Goal: Book appointment/travel/reservation

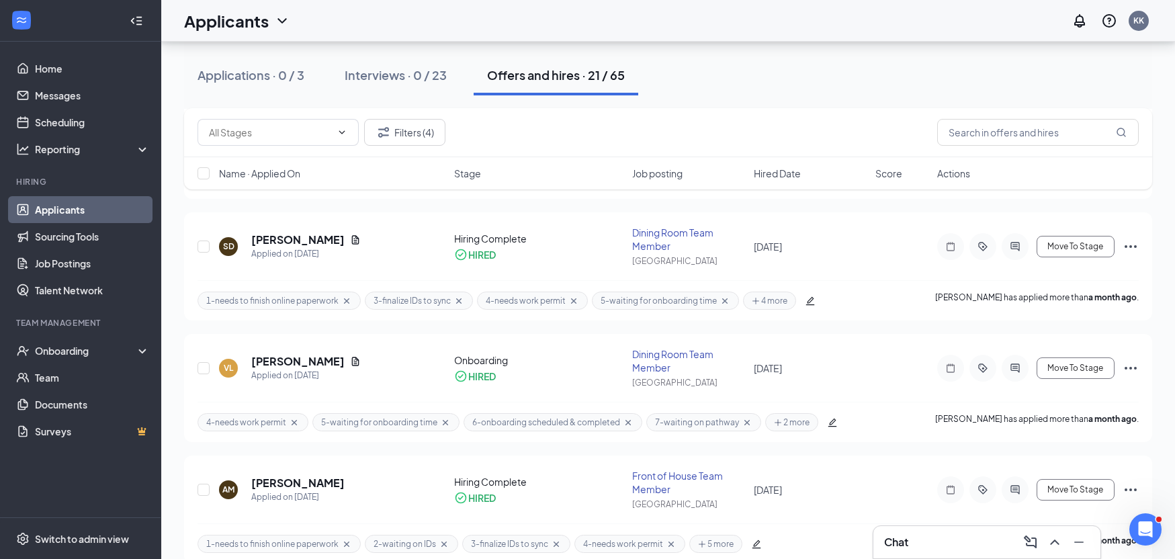
scroll to position [1411, 0]
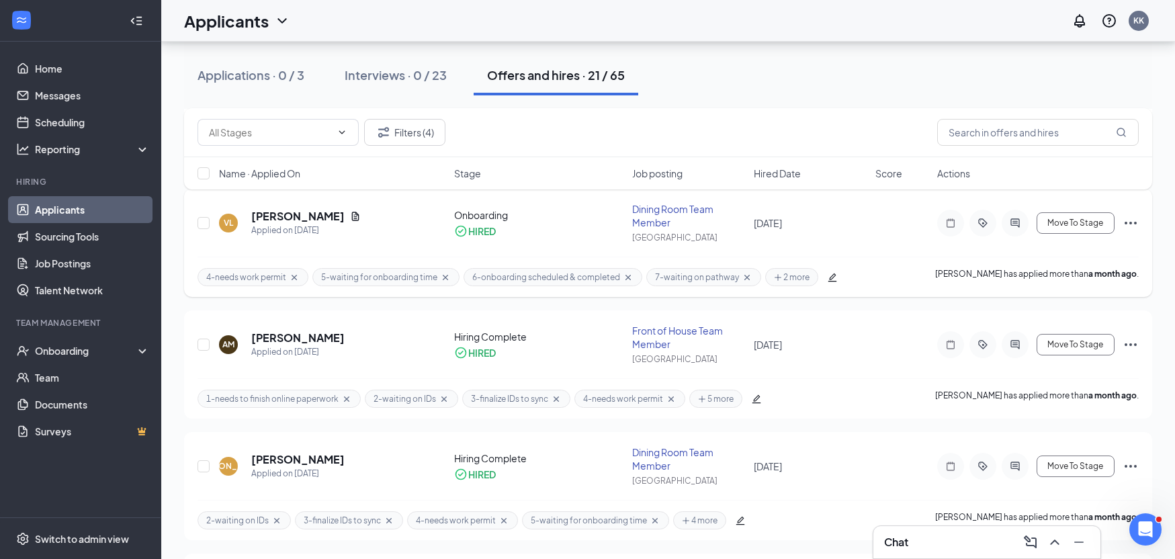
click at [444, 275] on icon "Cross" at bounding box center [445, 276] width 5 height 5
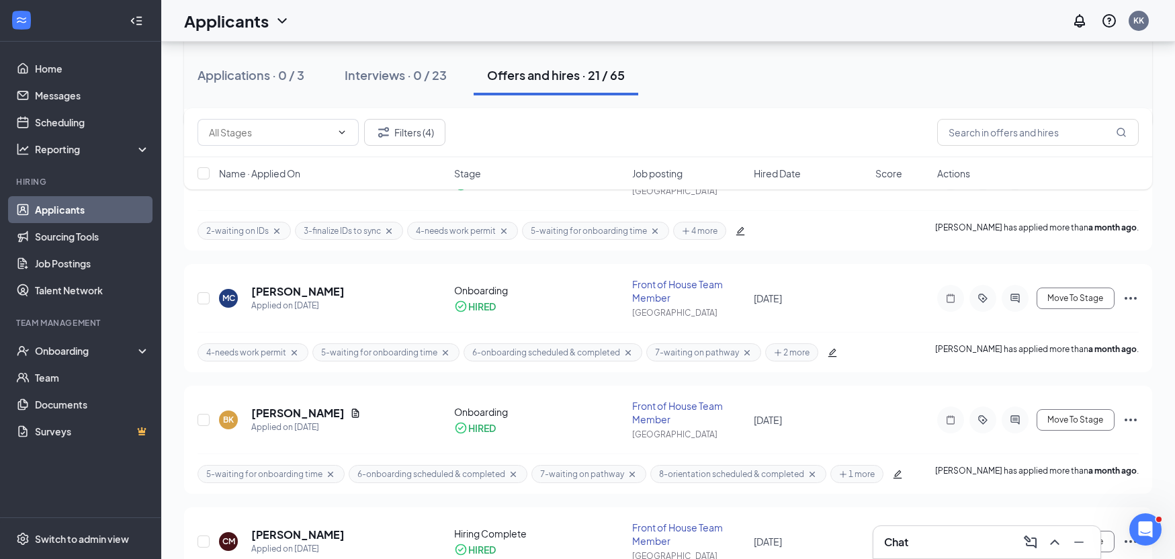
scroll to position [1747, 0]
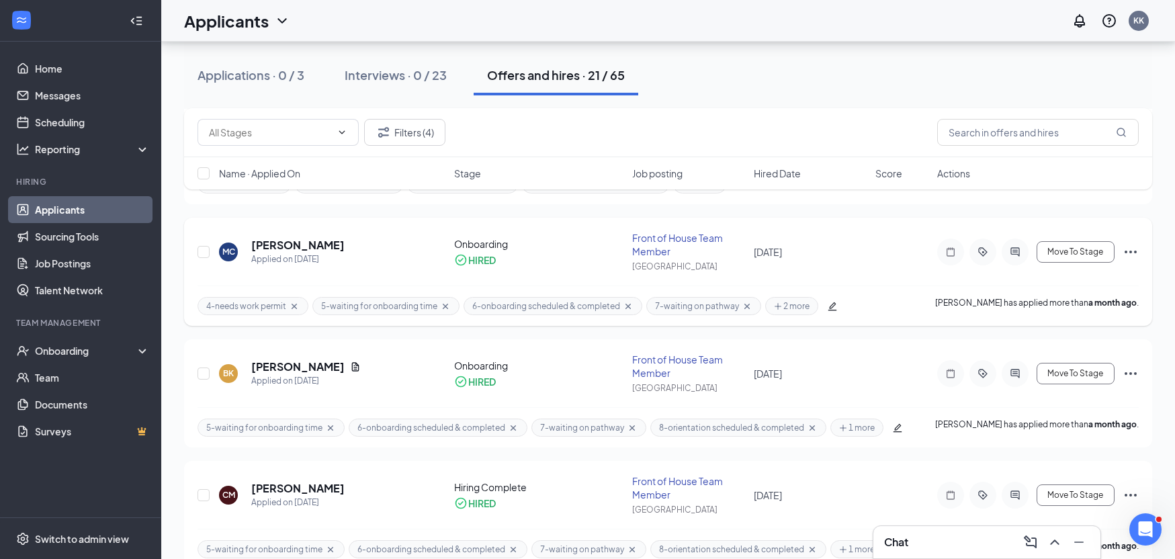
click at [443, 308] on icon "Cross" at bounding box center [445, 306] width 11 height 11
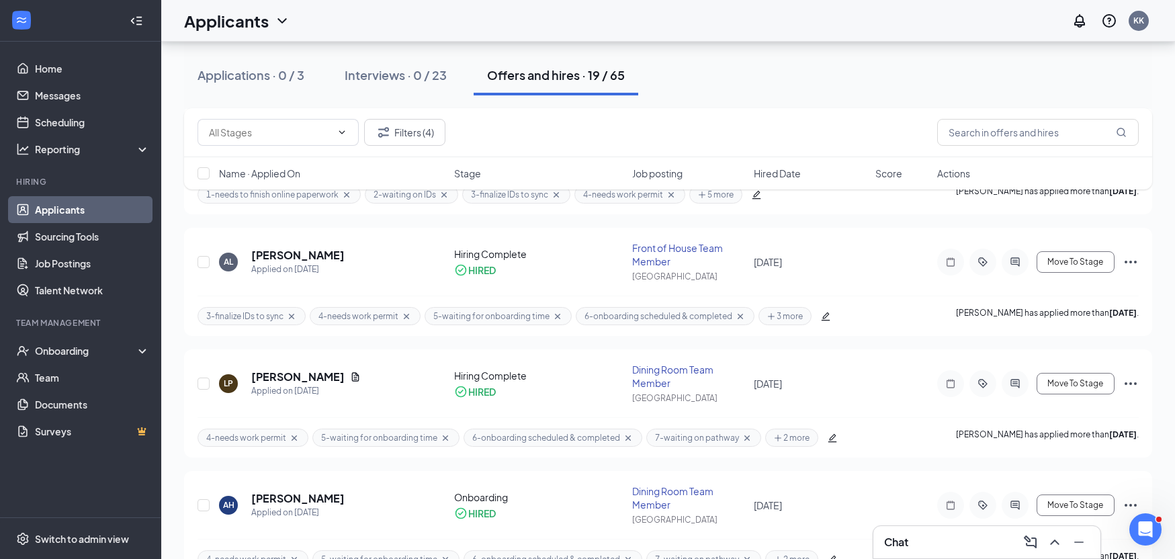
scroll to position [605, 0]
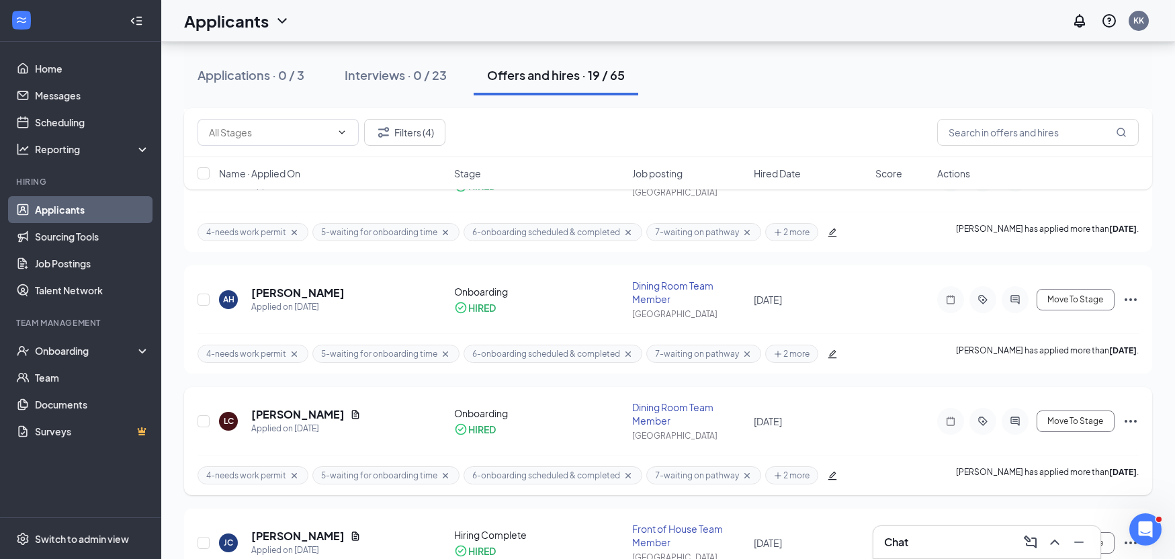
click at [440, 475] on icon "Cross" at bounding box center [445, 475] width 11 height 11
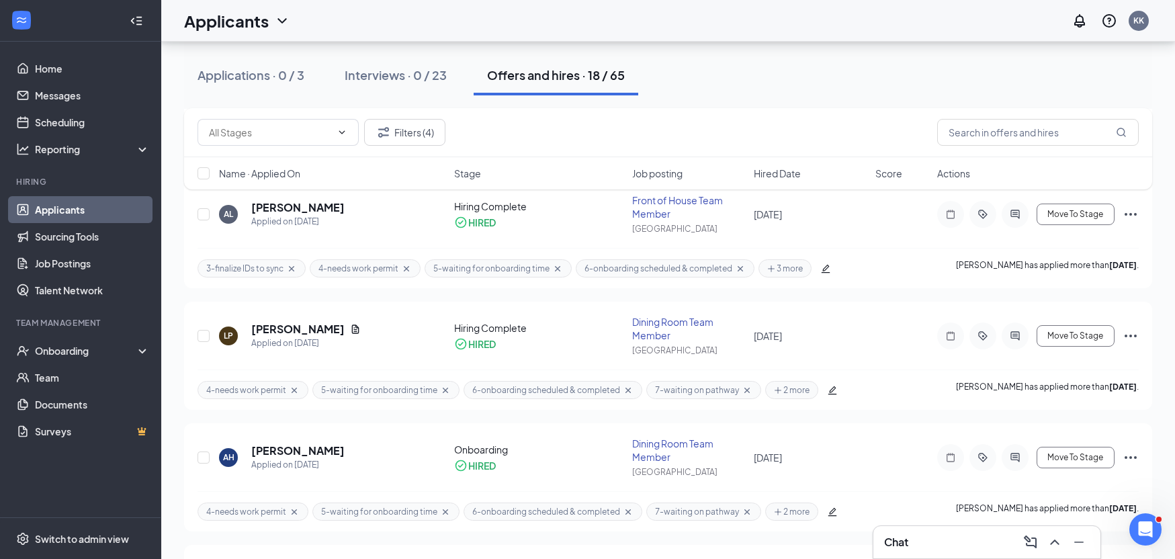
scroll to position [470, 0]
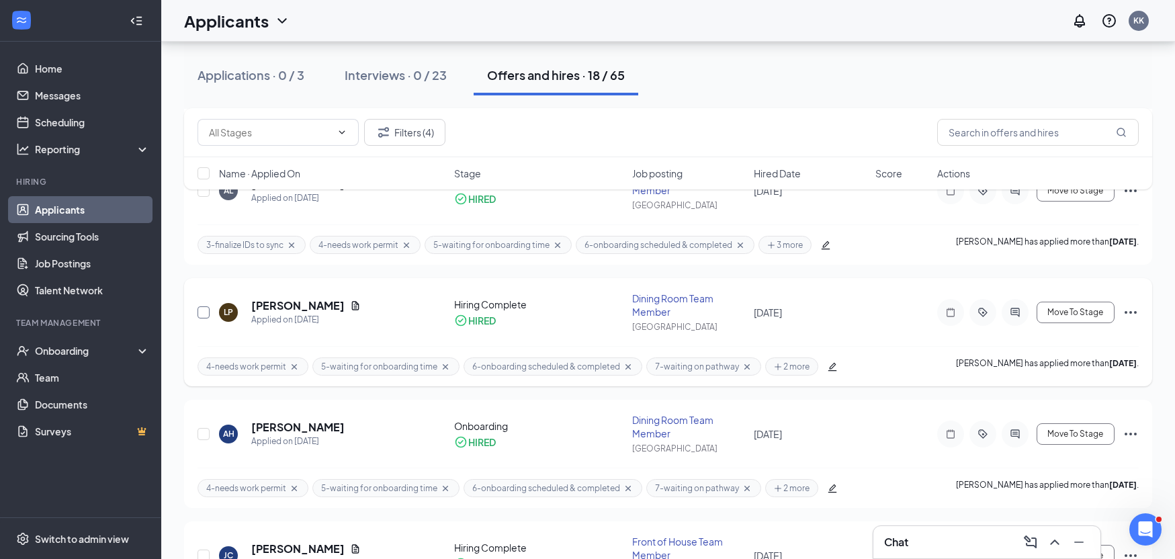
click at [208, 313] on input "checkbox" at bounding box center [204, 312] width 12 height 12
checkbox input "true"
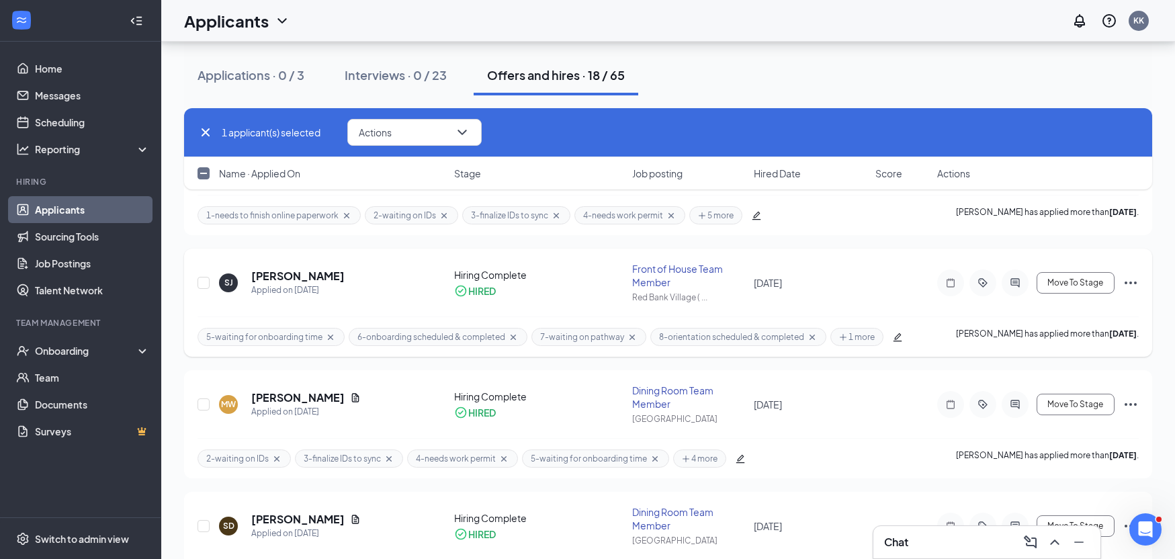
scroll to position [873, 0]
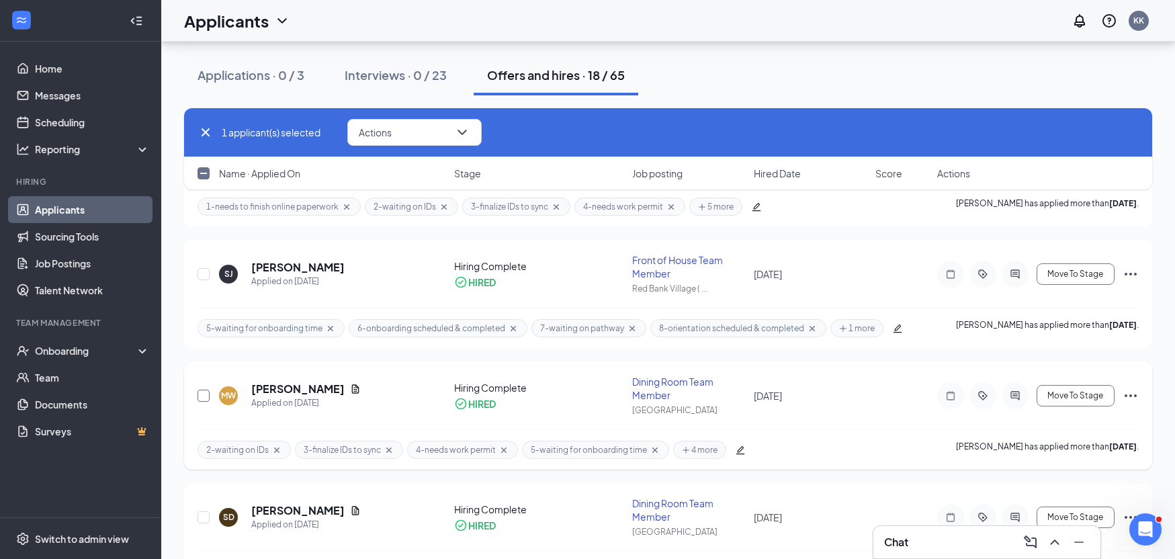
click at [202, 397] on input "checkbox" at bounding box center [204, 396] width 12 height 12
checkbox input "true"
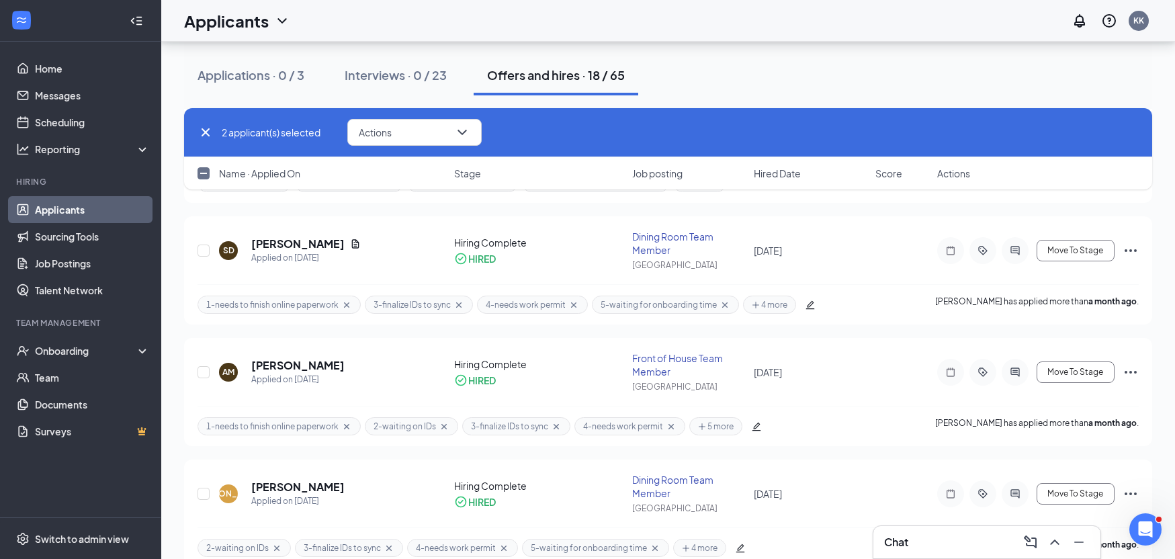
scroll to position [1142, 0]
click at [201, 248] on input "checkbox" at bounding box center [204, 249] width 12 height 12
checkbox input "true"
click at [204, 373] on input "checkbox" at bounding box center [204, 370] width 12 height 12
checkbox input "true"
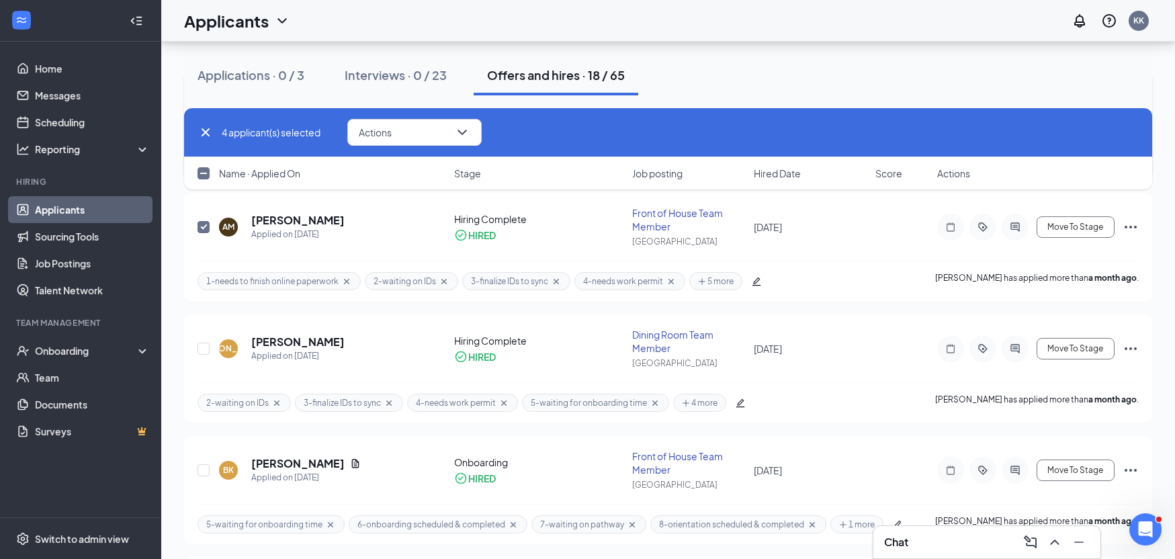
scroll to position [1344, 0]
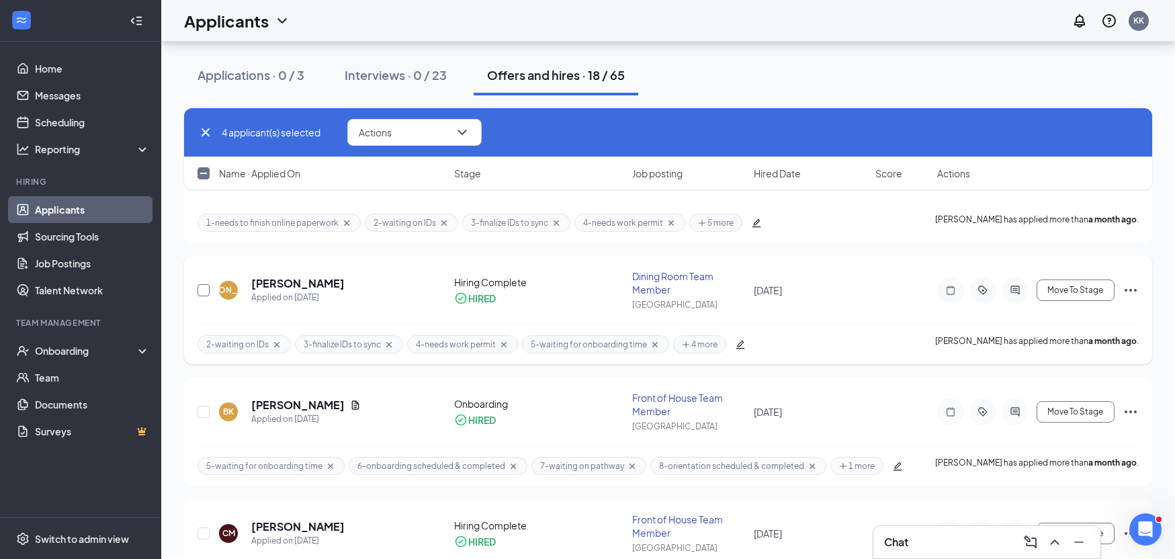
click at [204, 288] on input "checkbox" at bounding box center [204, 290] width 12 height 12
checkbox input "true"
click at [202, 411] on input "checkbox" at bounding box center [204, 412] width 12 height 12
checkbox input "true"
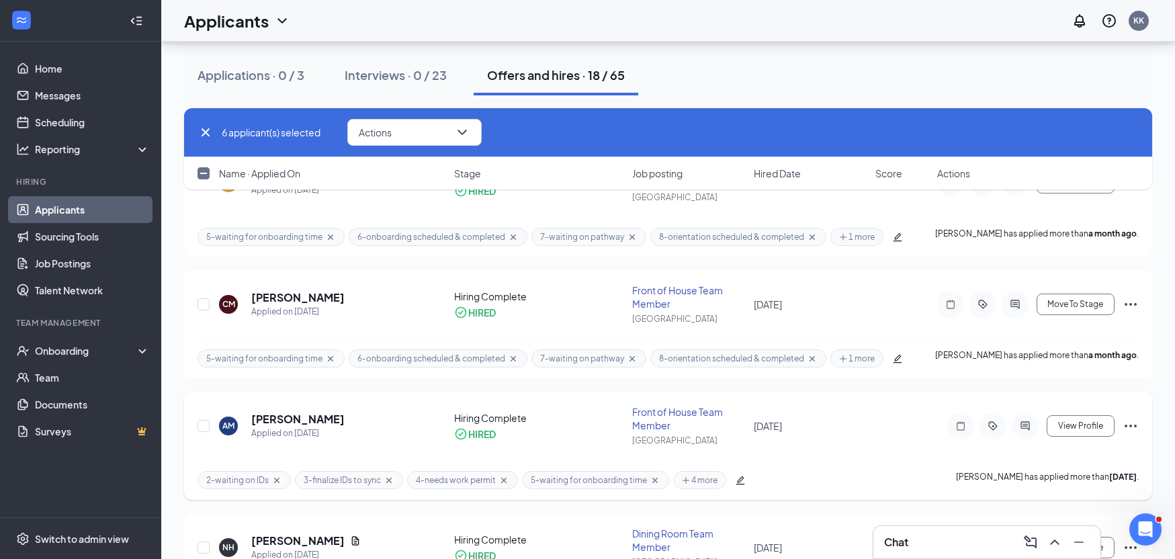
scroll to position [1612, 0]
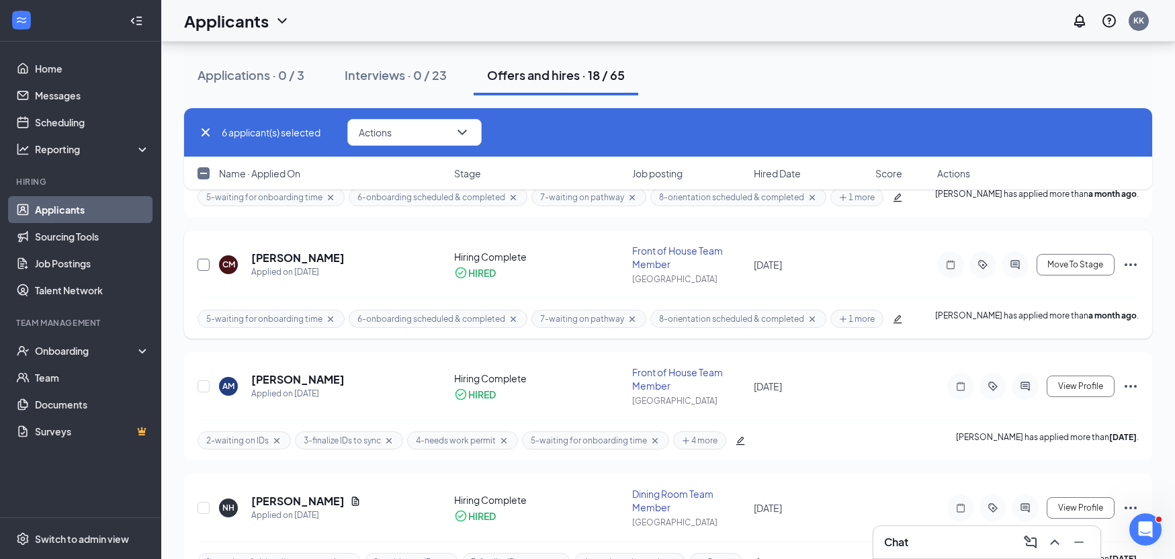
click at [202, 265] on input "checkbox" at bounding box center [204, 265] width 12 height 12
checkbox input "true"
click at [204, 391] on input "checkbox" at bounding box center [204, 386] width 12 height 12
checkbox input "true"
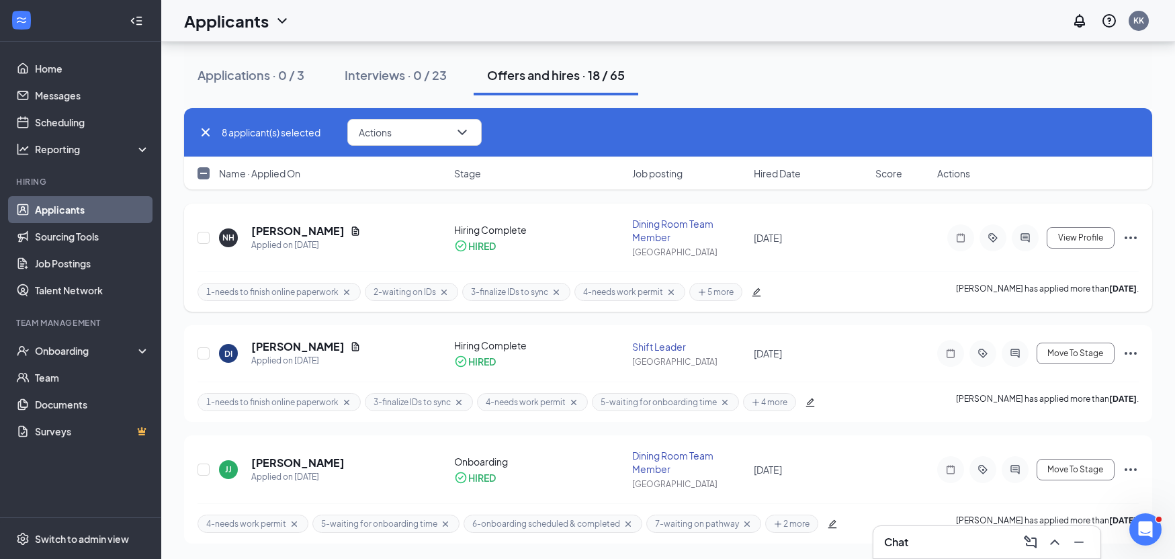
scroll to position [1883, 0]
click at [202, 353] on input "checkbox" at bounding box center [204, 353] width 12 height 12
checkbox input "true"
click at [205, 470] on input "checkbox" at bounding box center [204, 469] width 12 height 12
checkbox input "true"
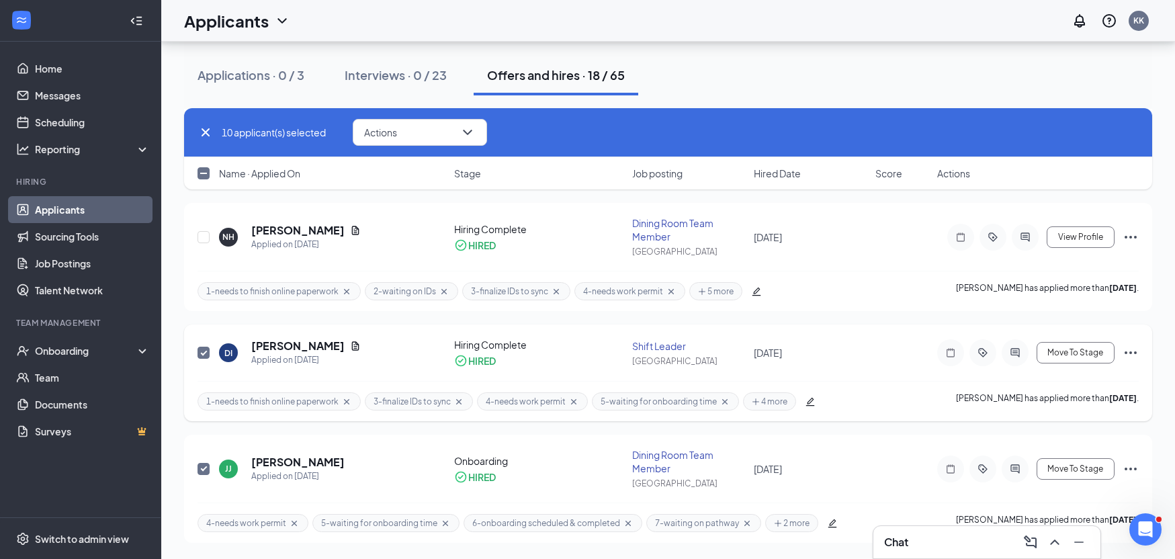
click at [205, 351] on input "checkbox" at bounding box center [204, 353] width 12 height 12
checkbox input "false"
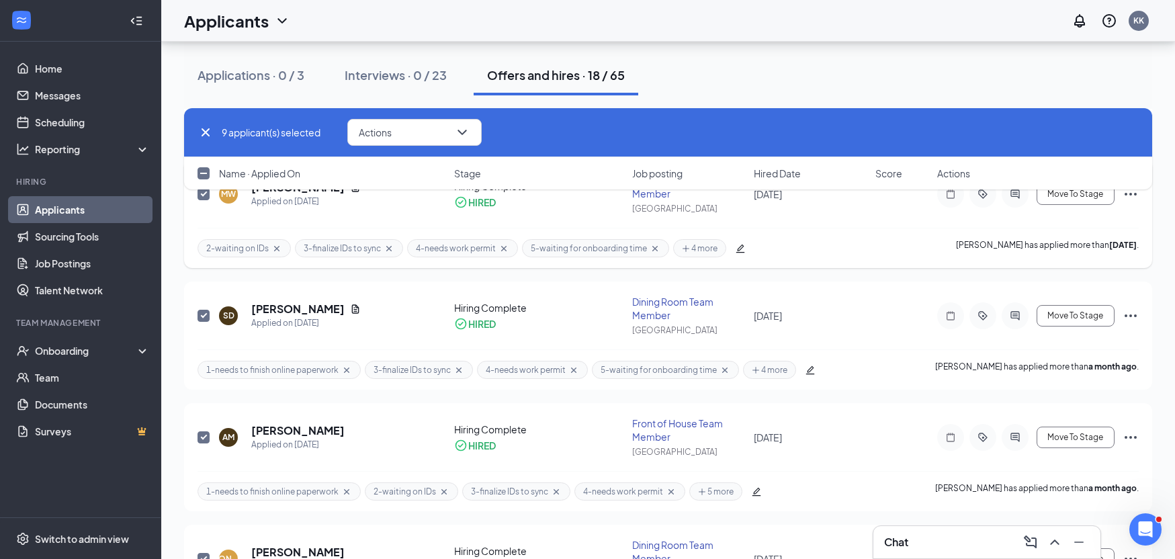
scroll to position [1008, 0]
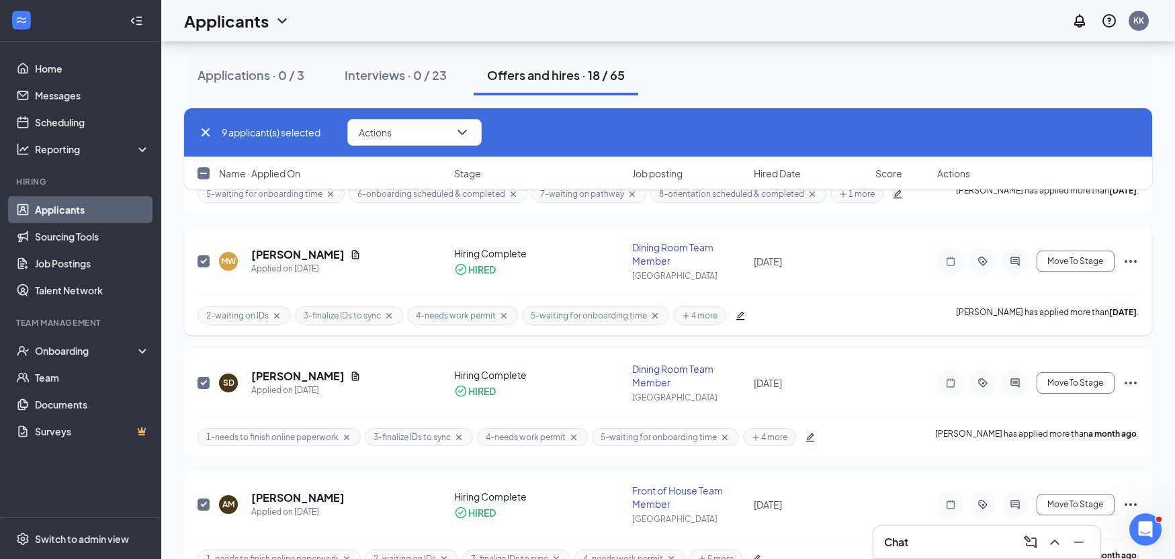
click at [206, 258] on input "checkbox" at bounding box center [204, 261] width 12 height 12
checkbox input "false"
click at [204, 384] on input "checkbox" at bounding box center [204, 383] width 12 height 12
checkbox input "false"
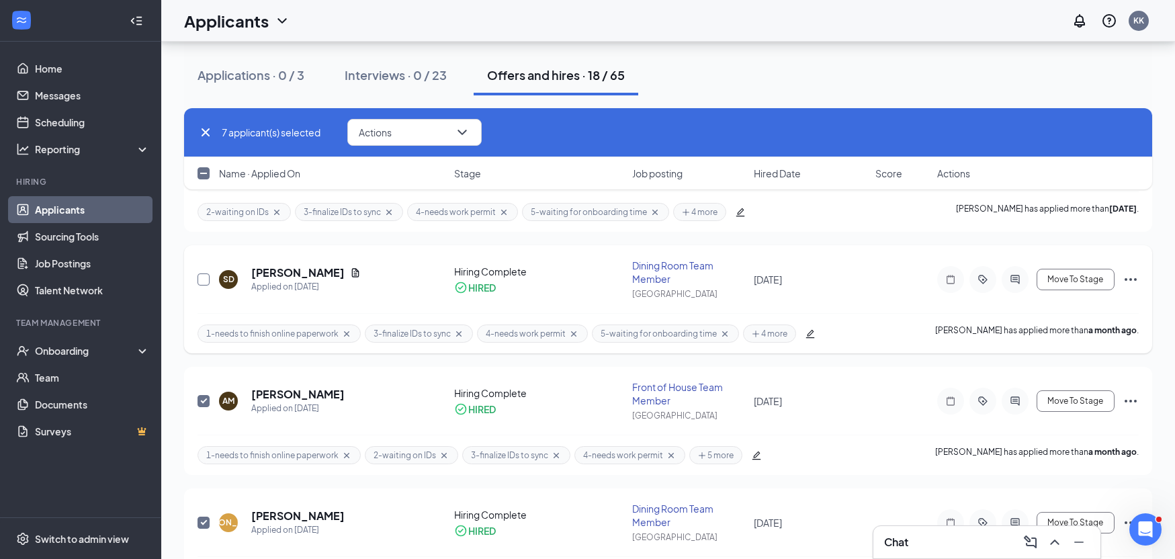
scroll to position [1142, 0]
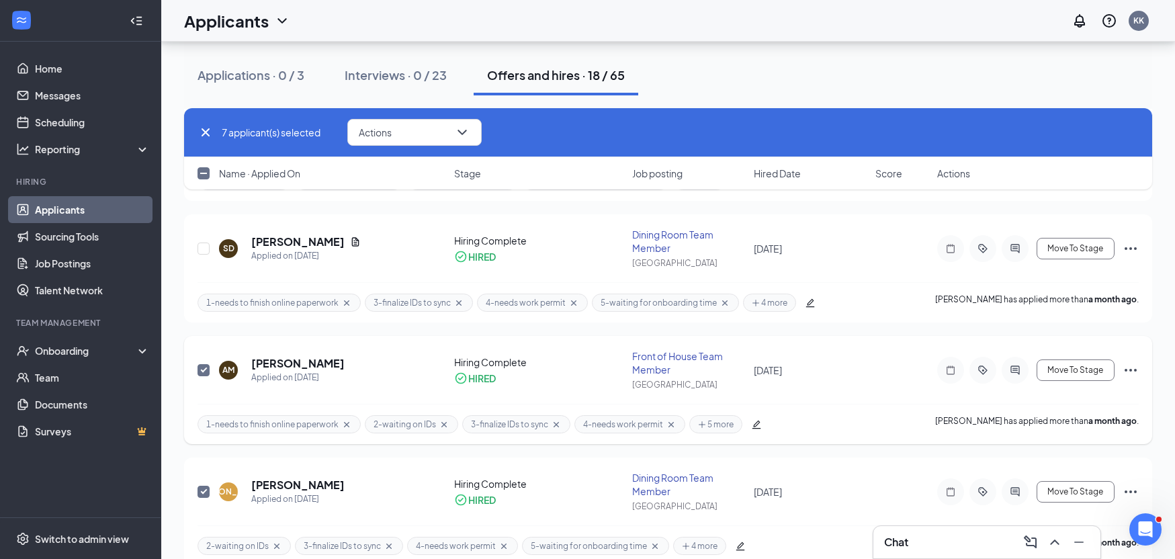
click at [206, 372] on input "checkbox" at bounding box center [204, 370] width 12 height 12
checkbox input "false"
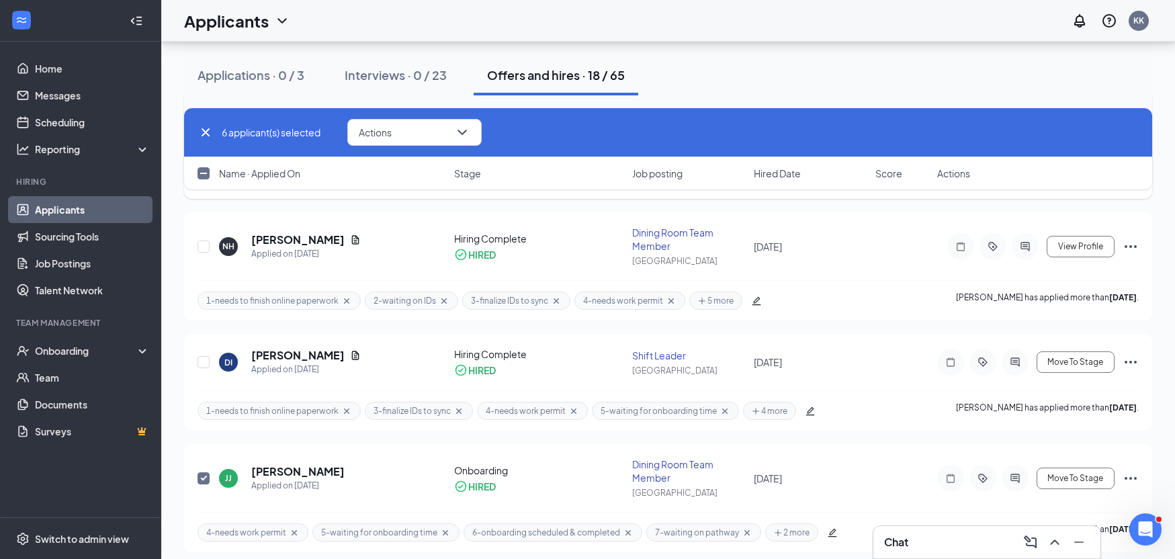
scroll to position [1883, 0]
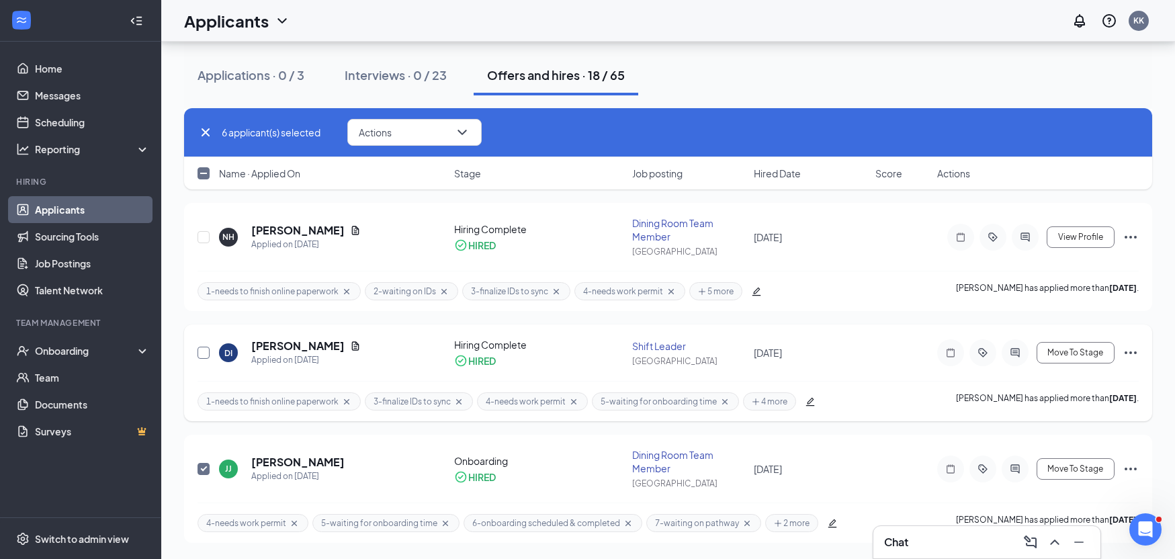
click at [203, 350] on input "checkbox" at bounding box center [204, 353] width 12 height 12
checkbox input "true"
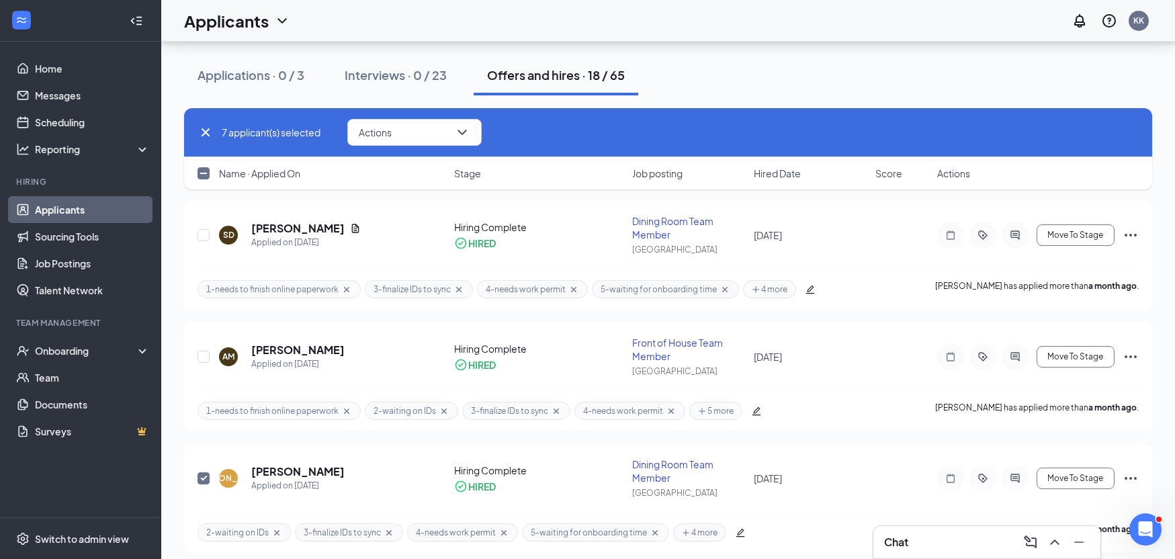
scroll to position [1144, 0]
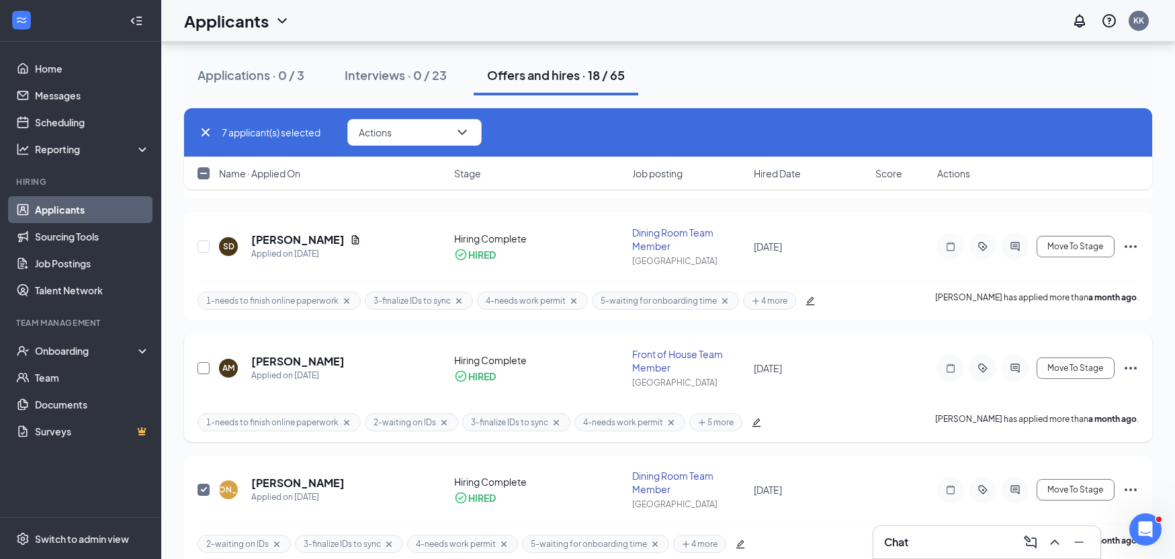
click at [200, 365] on input "checkbox" at bounding box center [204, 368] width 12 height 12
checkbox input "true"
click at [204, 250] on input "checkbox" at bounding box center [204, 247] width 12 height 12
checkbox input "true"
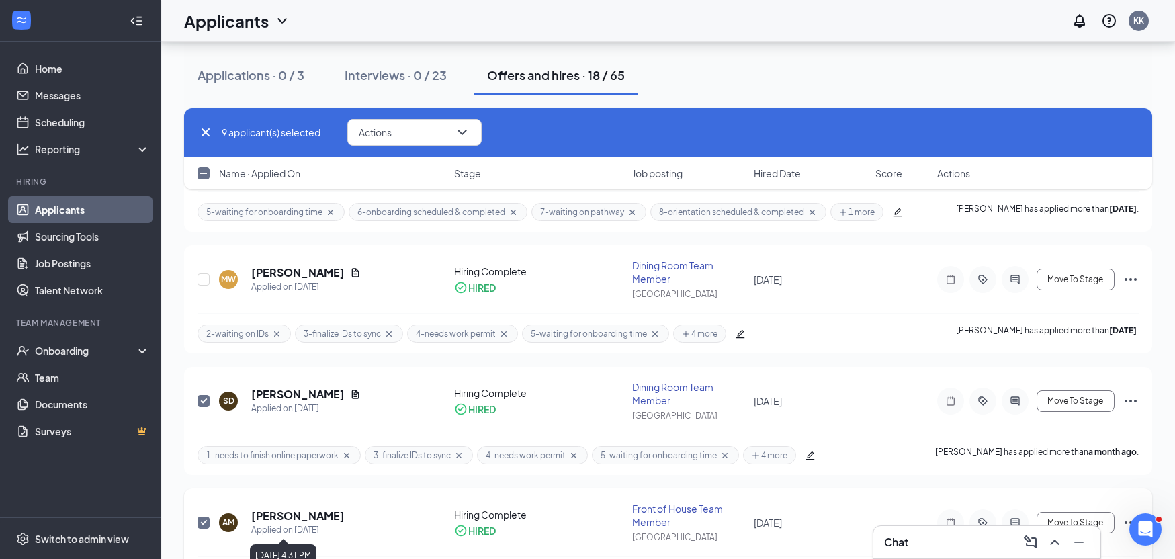
scroll to position [875, 0]
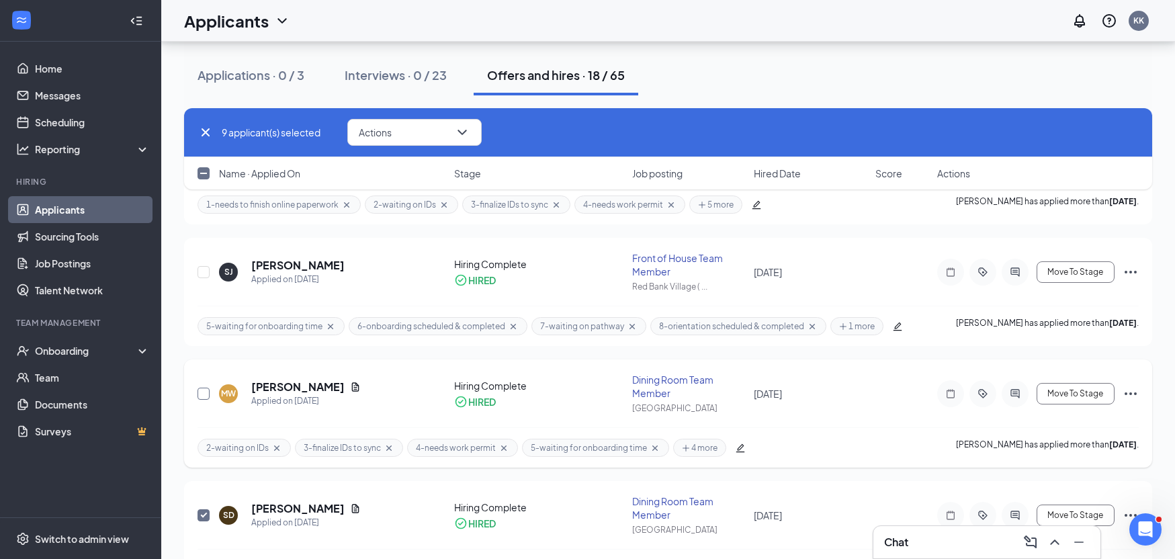
click at [205, 393] on input "checkbox" at bounding box center [204, 394] width 12 height 12
checkbox input "true"
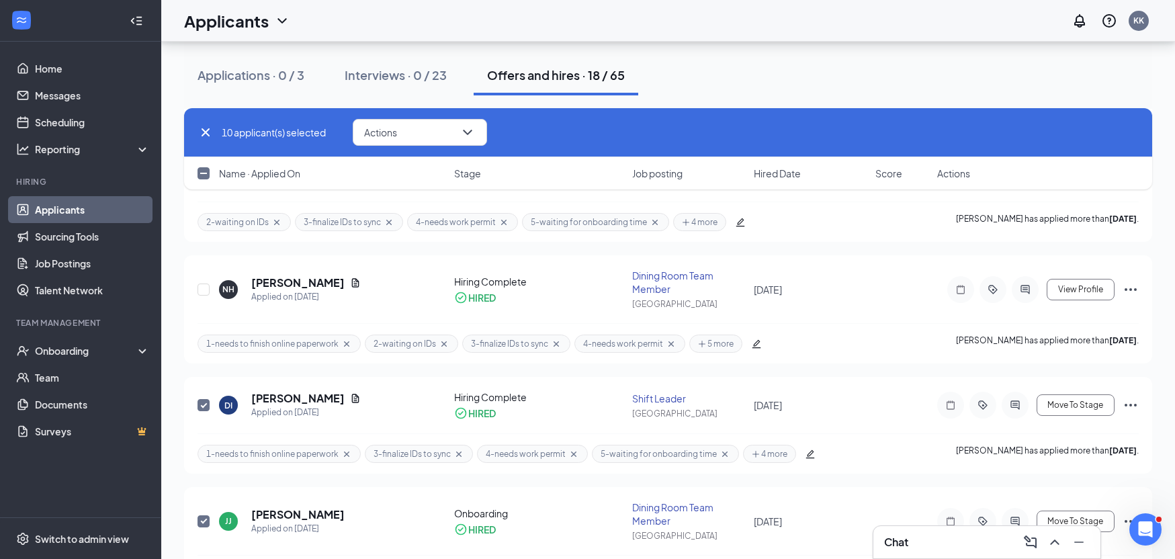
scroll to position [1883, 0]
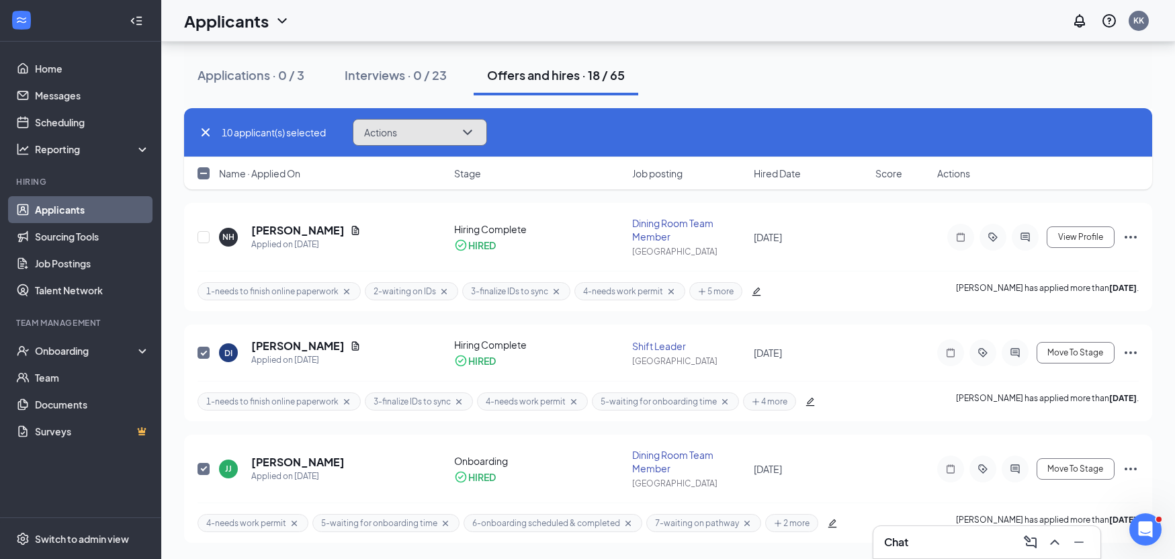
click at [403, 127] on button "Actions" at bounding box center [420, 132] width 134 height 27
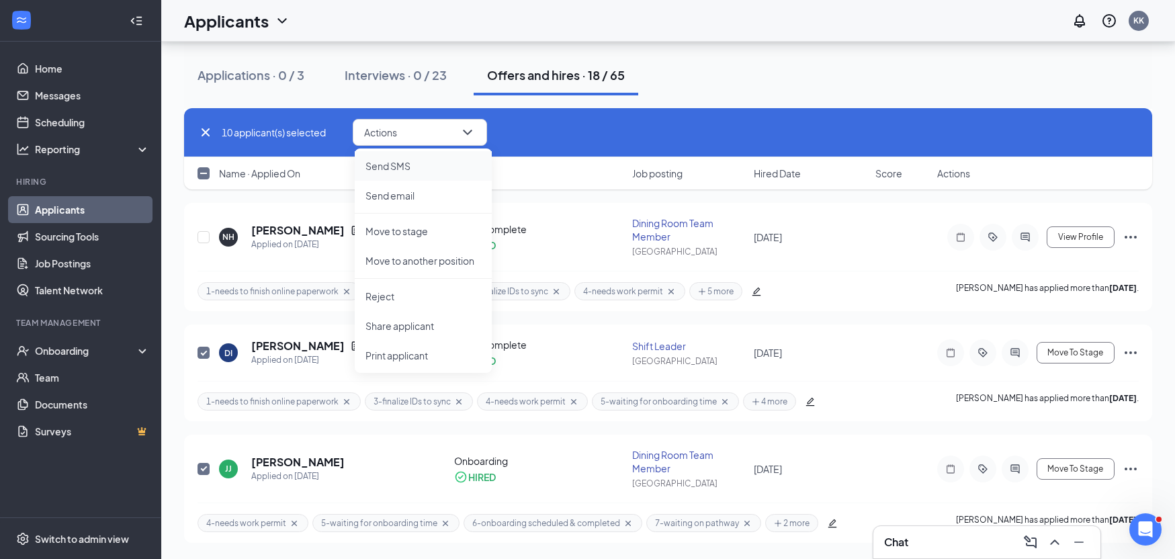
click at [406, 166] on p "Send SMS" at bounding box center [423, 165] width 116 height 13
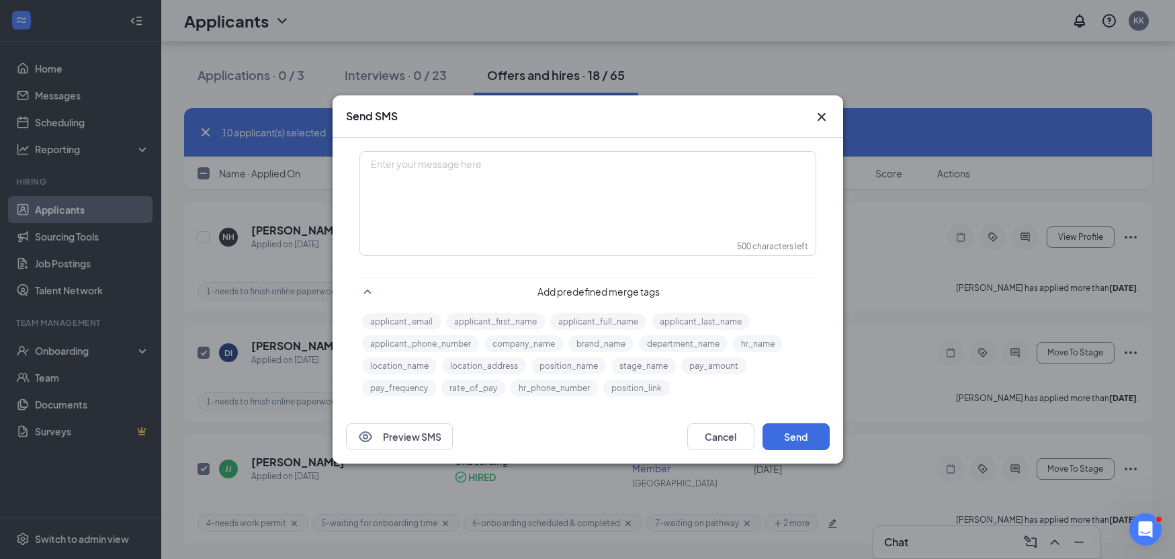
click at [406, 166] on div "Enter your message here" at bounding box center [588, 165] width 433 height 14
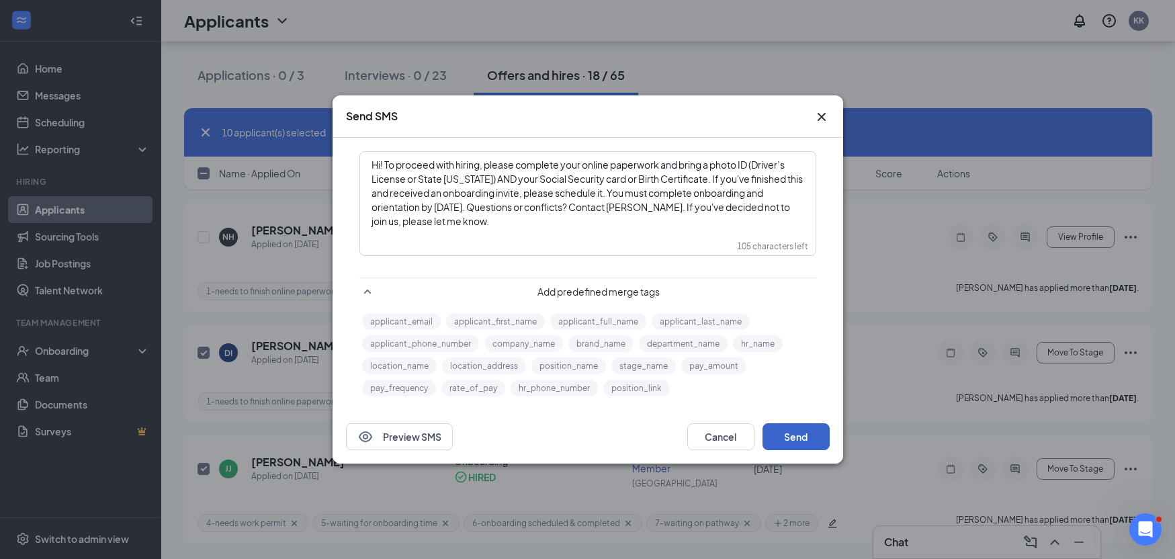
click at [791, 438] on button "Send" at bounding box center [796, 436] width 67 height 27
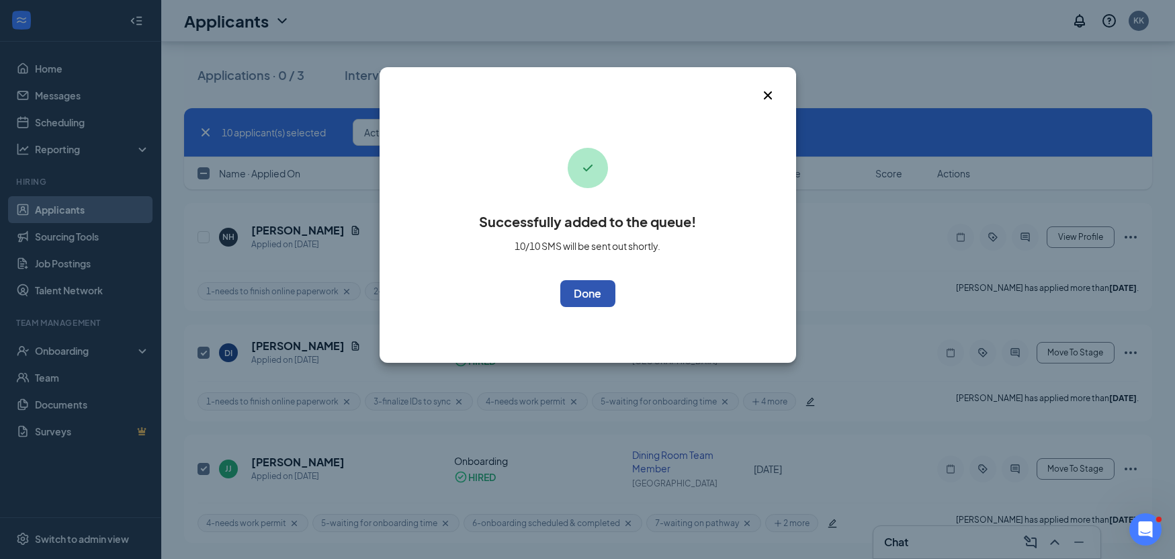
click at [601, 295] on button "OK" at bounding box center [587, 293] width 55 height 27
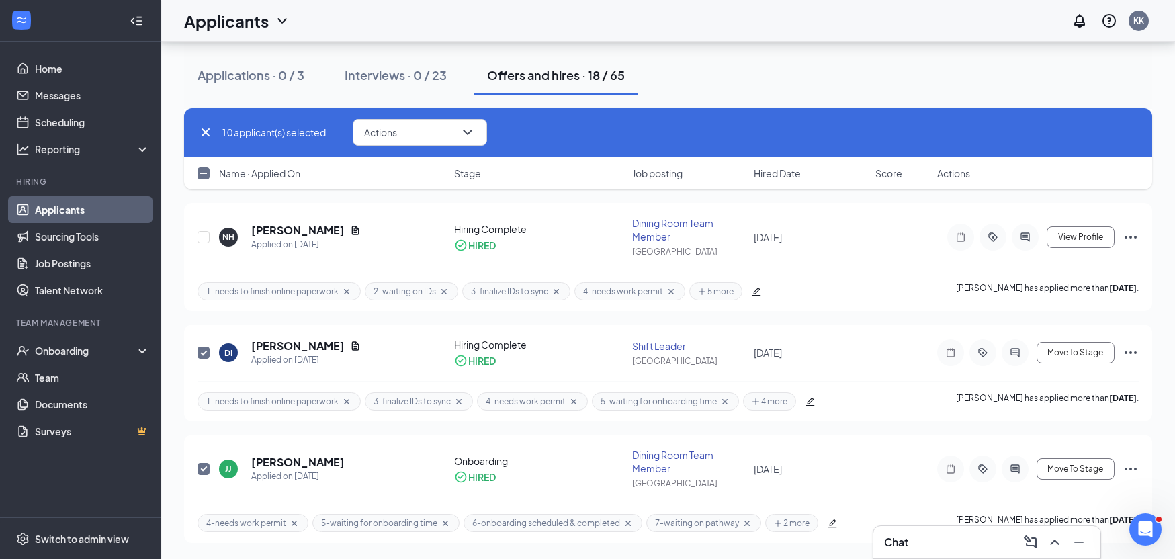
click at [988, 17] on div "Applicants KK" at bounding box center [668, 21] width 1014 height 42
click at [53, 122] on link "Scheduling" at bounding box center [92, 122] width 115 height 27
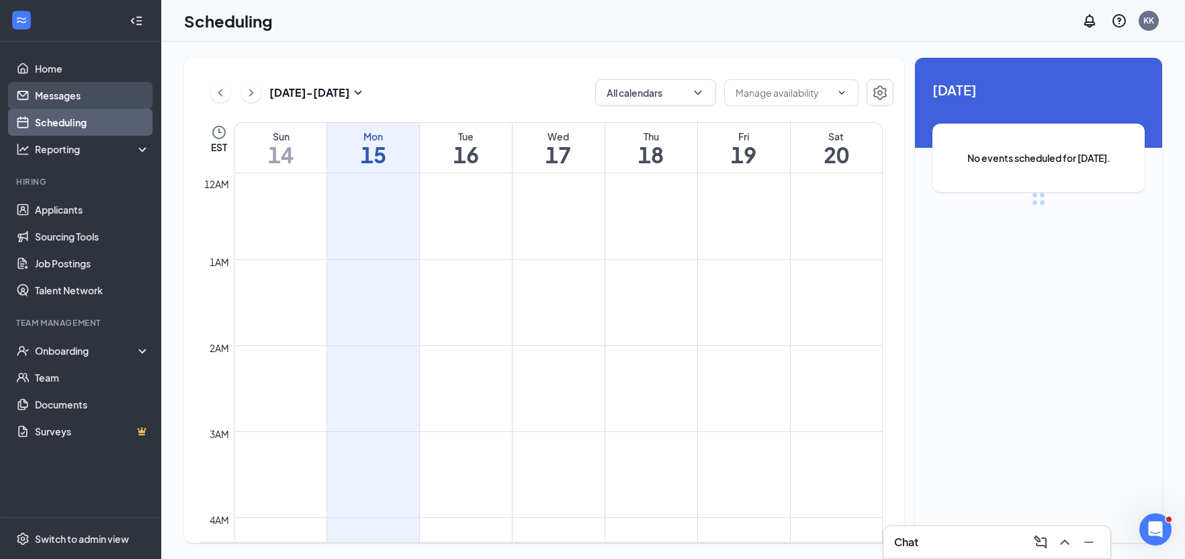
scroll to position [660, 0]
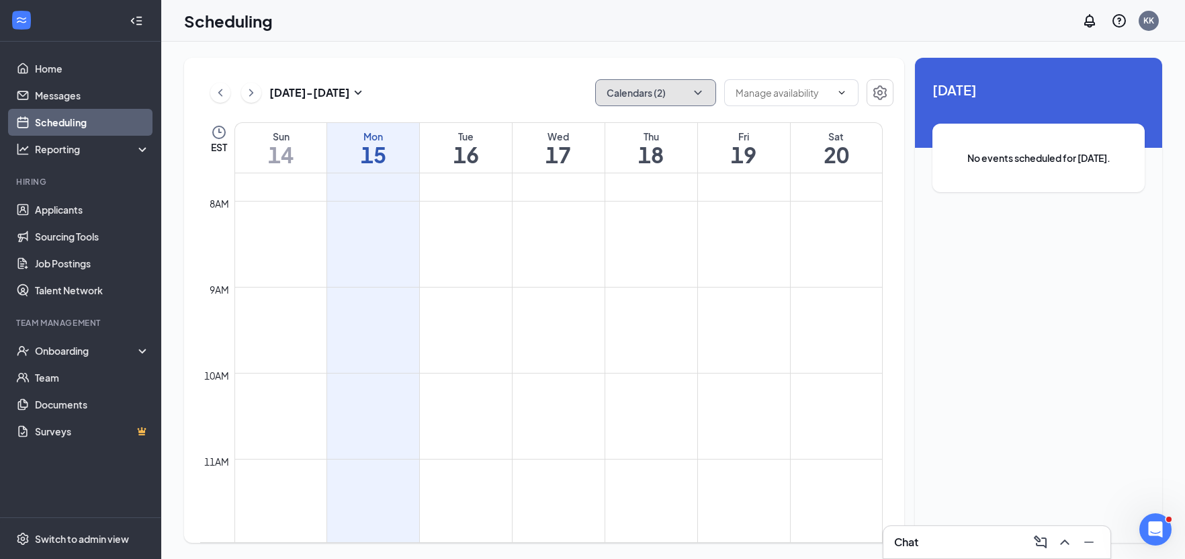
click at [619, 93] on button "Calendars (2)" at bounding box center [655, 92] width 121 height 27
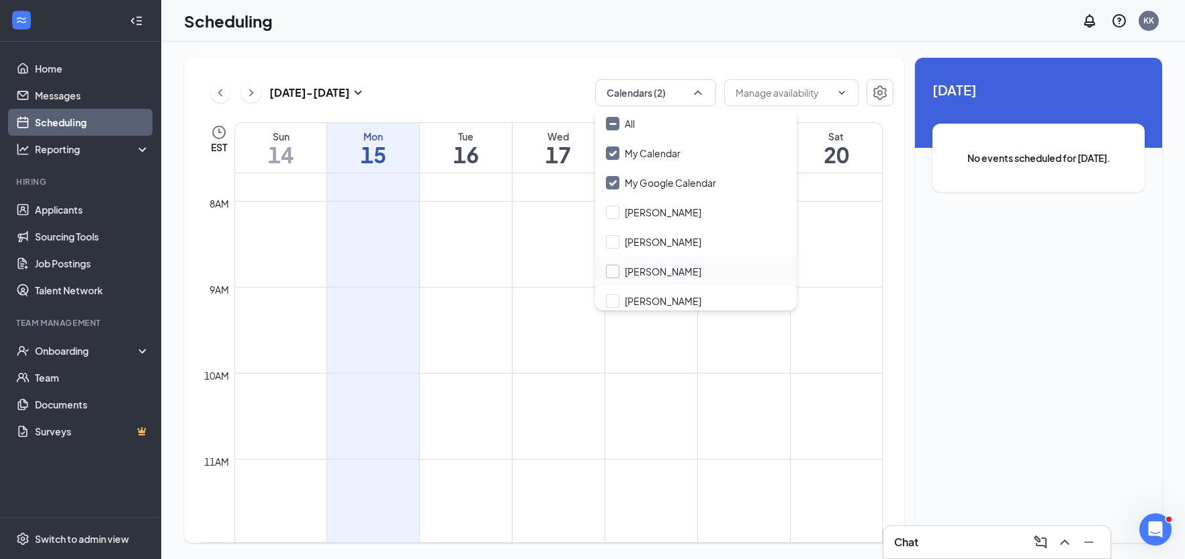
click at [658, 272] on input "Ellen Bishop" at bounding box center [653, 271] width 95 height 13
checkbox input "true"
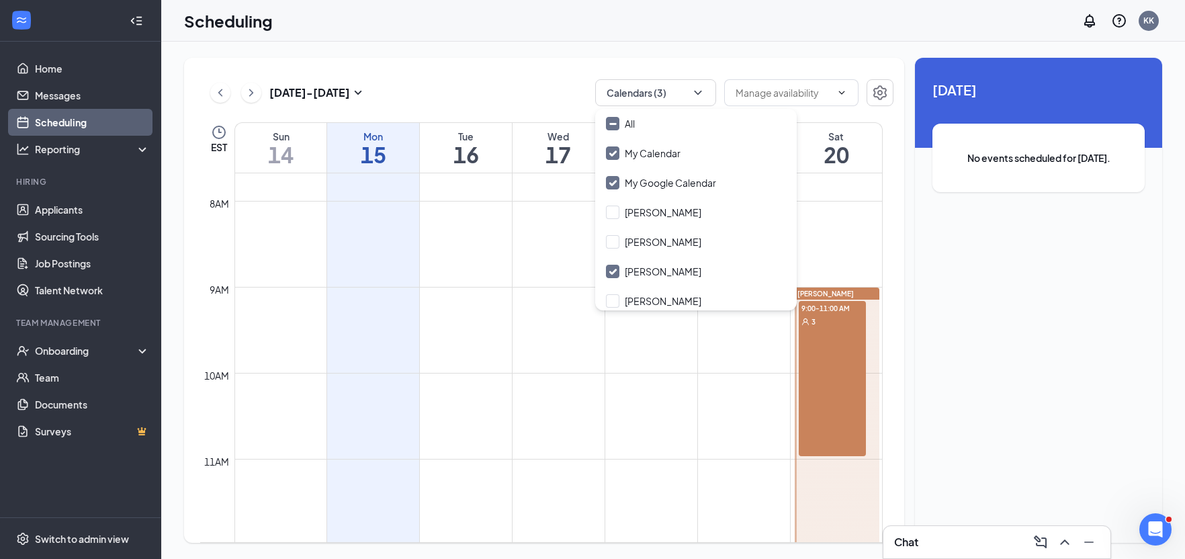
click at [818, 378] on div "9:00-11:00 AM 3" at bounding box center [832, 378] width 67 height 155
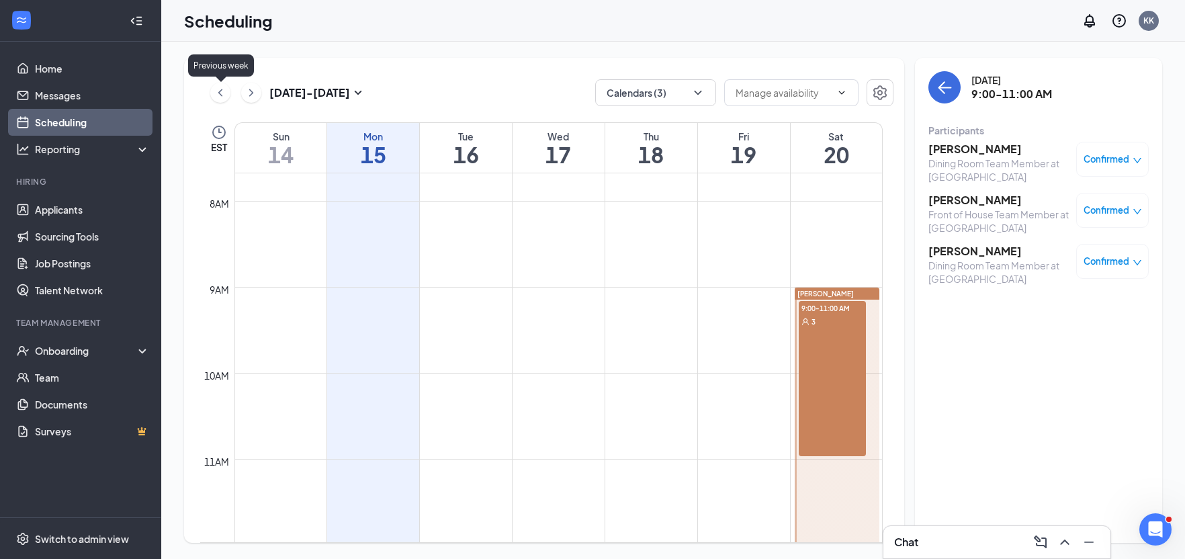
click at [220, 94] on icon "ChevronLeft" at bounding box center [220, 92] width 4 height 7
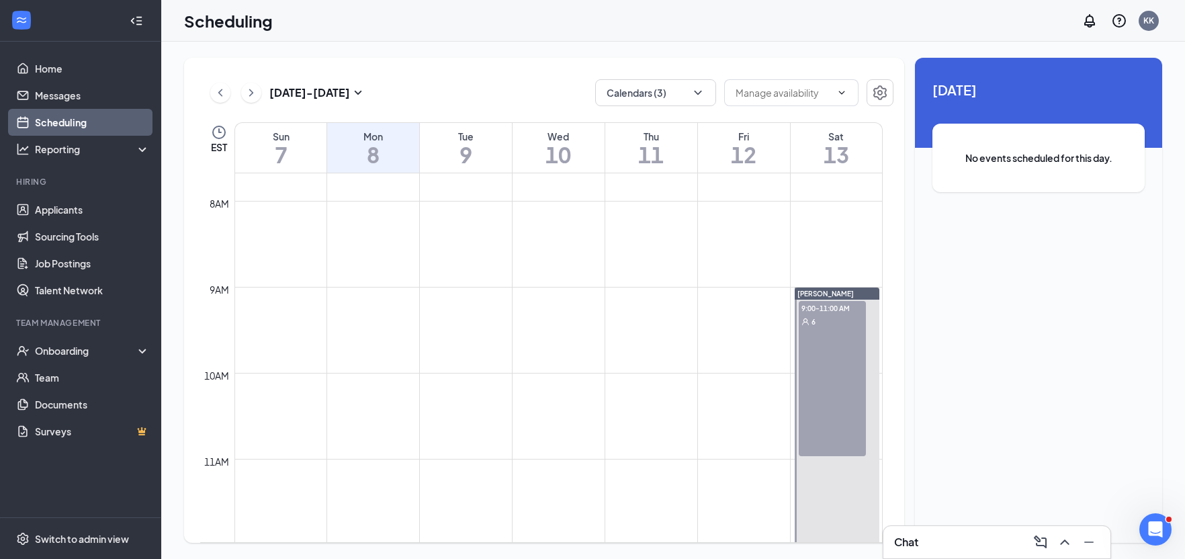
click at [826, 352] on div "9:00-11:00 AM 6" at bounding box center [832, 378] width 67 height 155
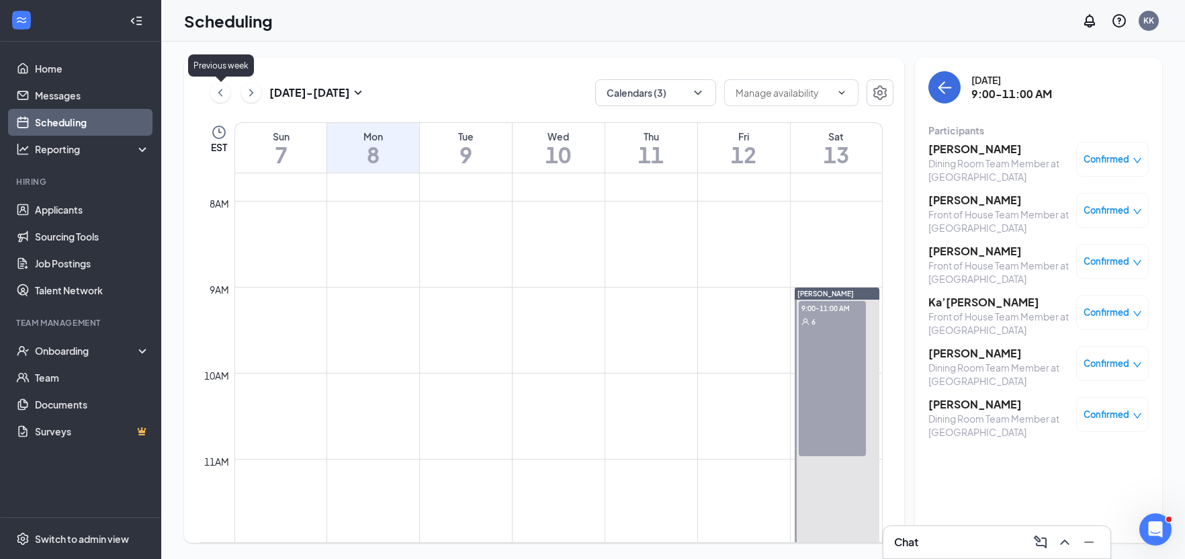
click at [222, 94] on icon "ChevronLeft" at bounding box center [220, 93] width 13 height 16
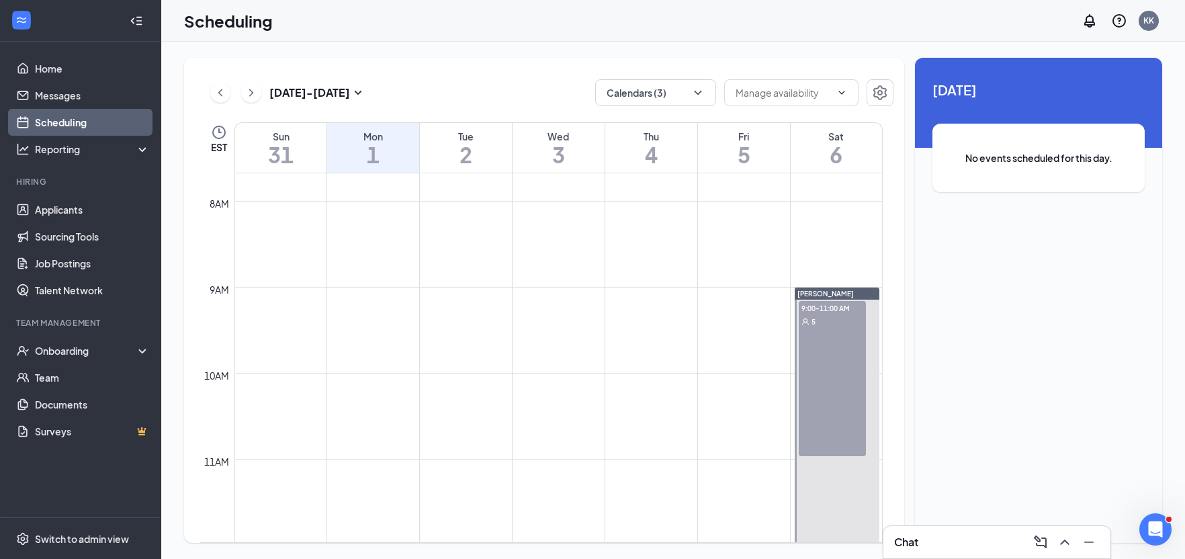
click at [838, 360] on div "9:00-11:00 AM 5" at bounding box center [832, 378] width 67 height 155
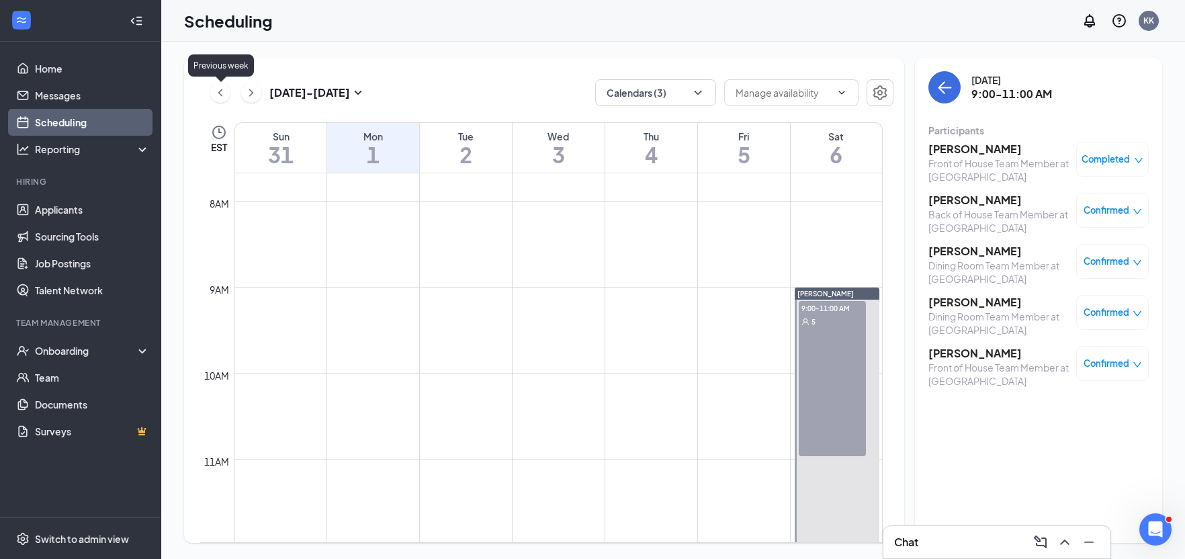
click at [220, 90] on icon "ChevronLeft" at bounding box center [220, 93] width 13 height 16
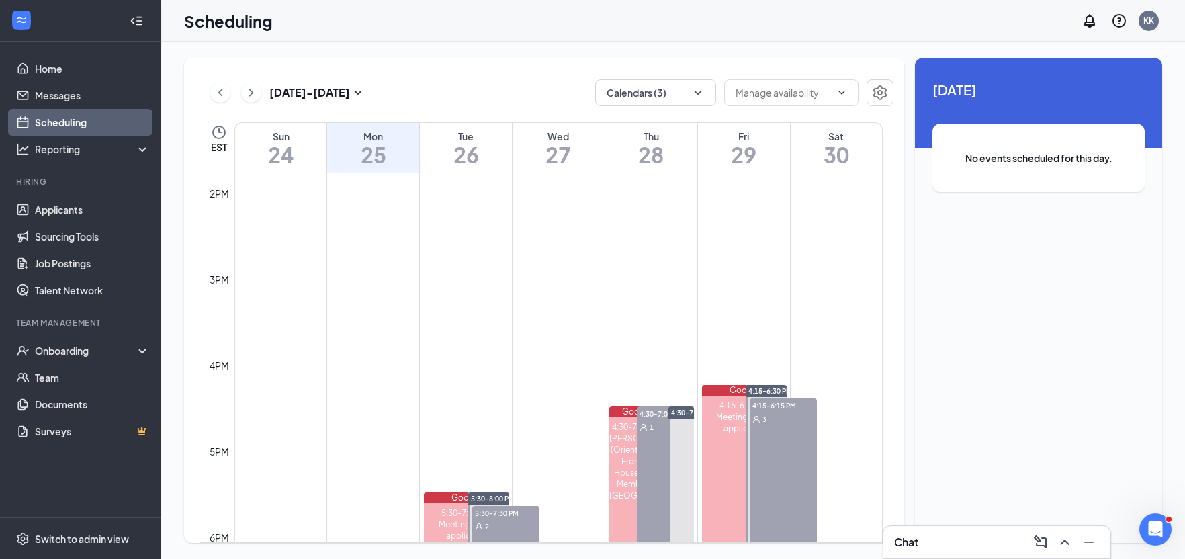
scroll to position [1467, 0]
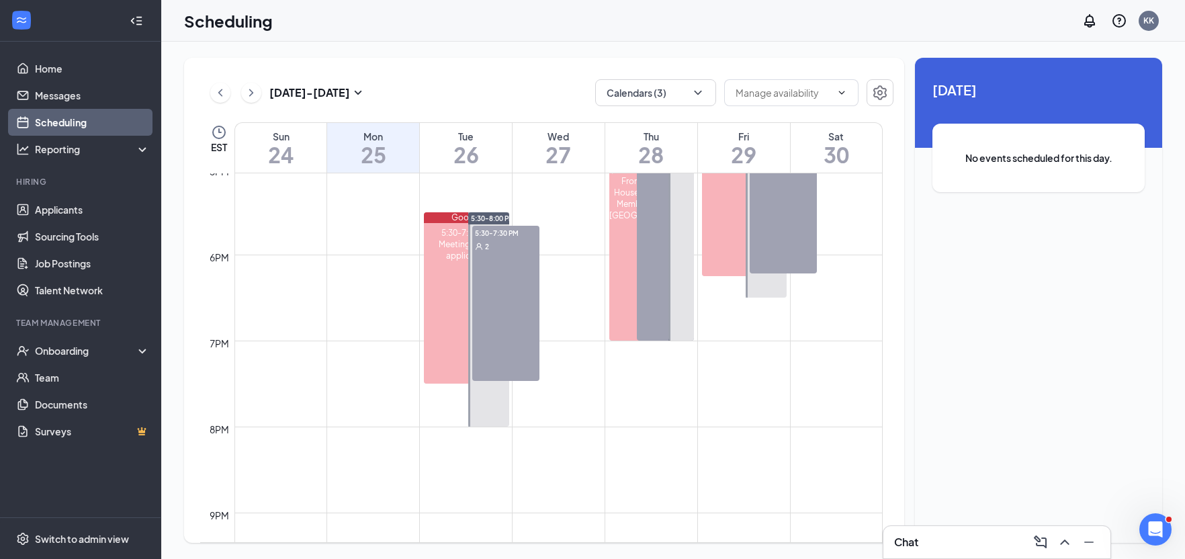
click at [648, 232] on div "4:30-7:00 PM 1" at bounding box center [666, 233] width 58 height 214
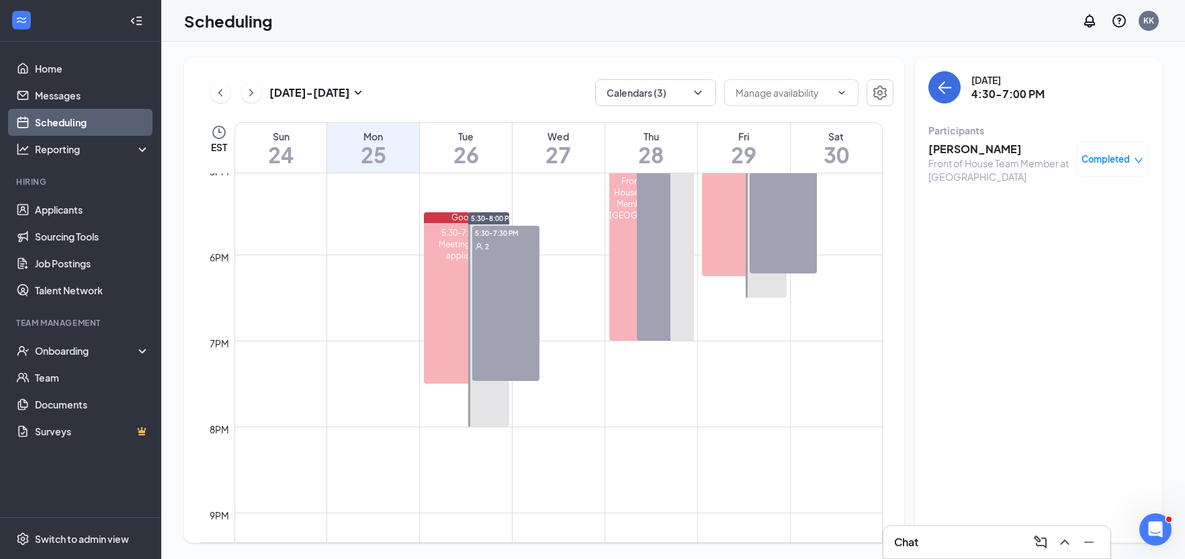
click at [339, 22] on div "Scheduling KK" at bounding box center [673, 21] width 1024 height 42
click at [977, 535] on div "Chat" at bounding box center [997, 541] width 206 height 21
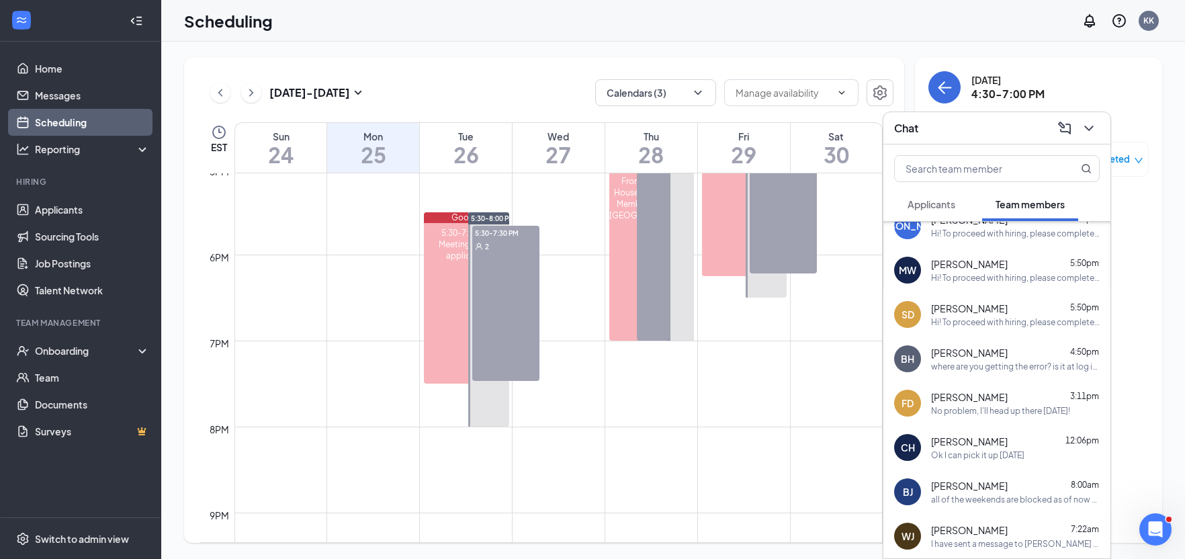
scroll to position [336, 0]
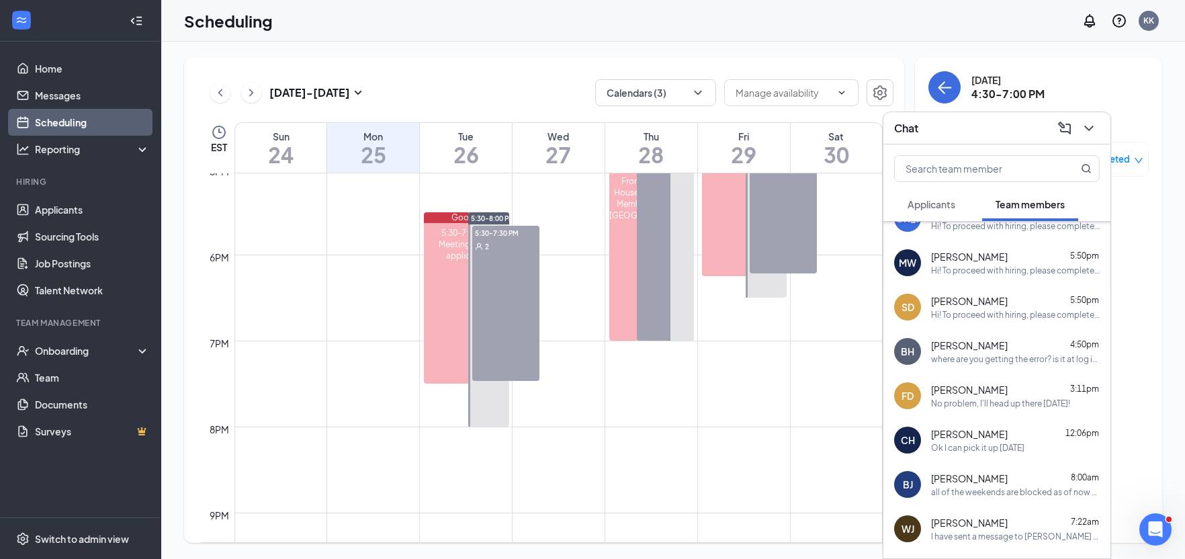
click at [984, 442] on div "Ok I can pick it up tomorrow" at bounding box center [977, 447] width 93 height 11
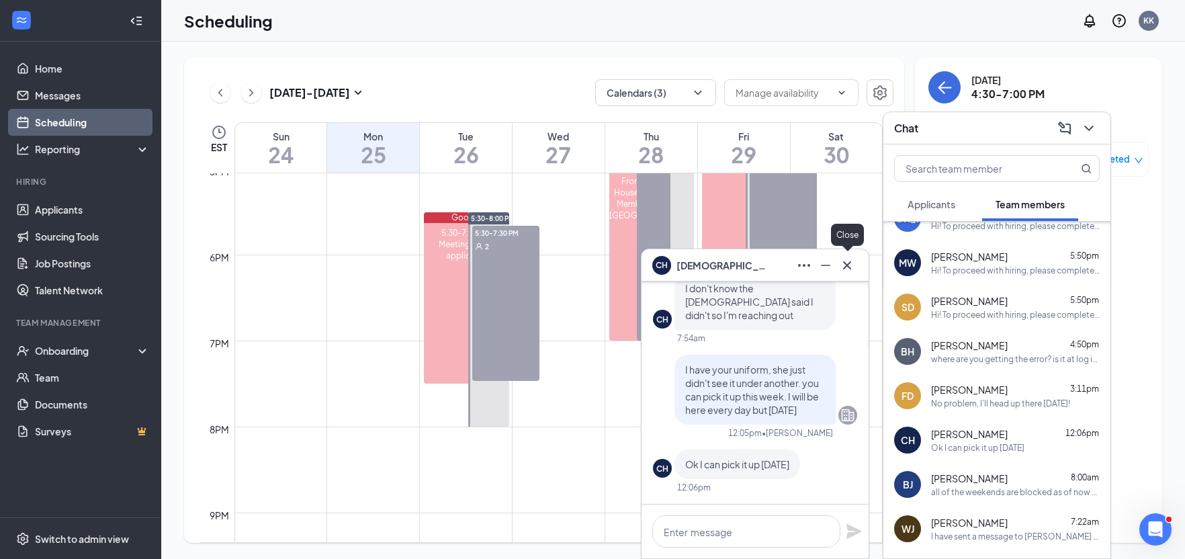
click at [846, 263] on icon "Cross" at bounding box center [847, 265] width 16 height 16
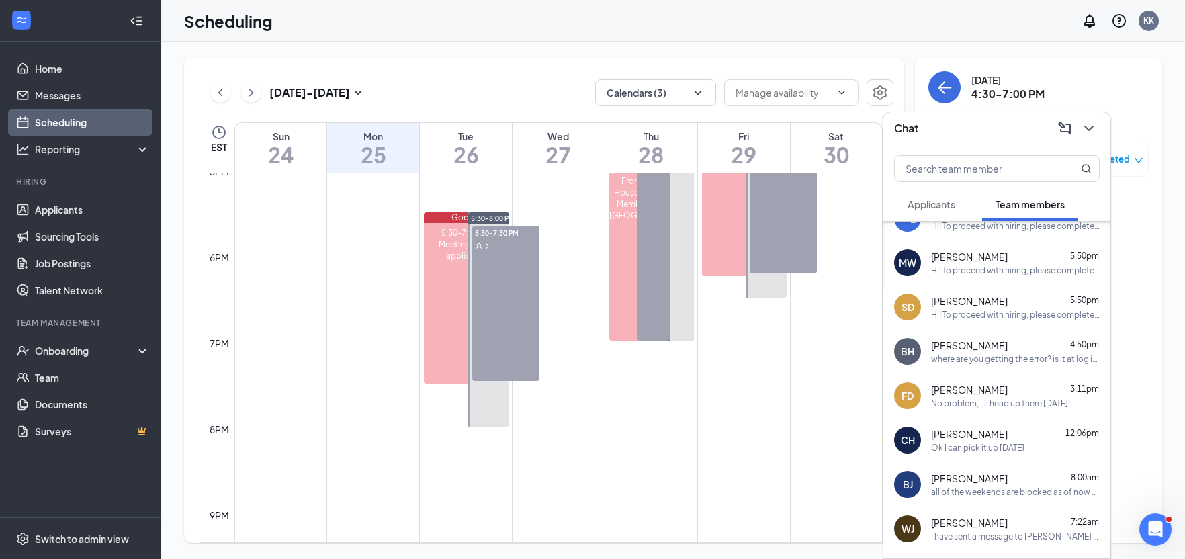
click at [920, 22] on div "Scheduling KK" at bounding box center [673, 21] width 1024 height 42
